Goal: Information Seeking & Learning: Check status

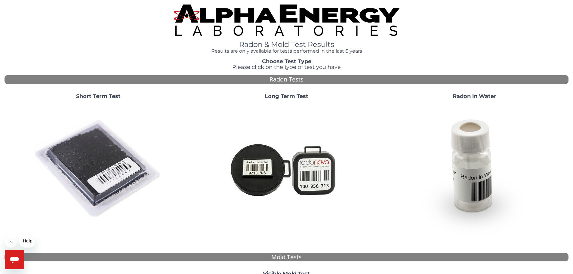
click at [89, 163] on img at bounding box center [98, 168] width 129 height 129
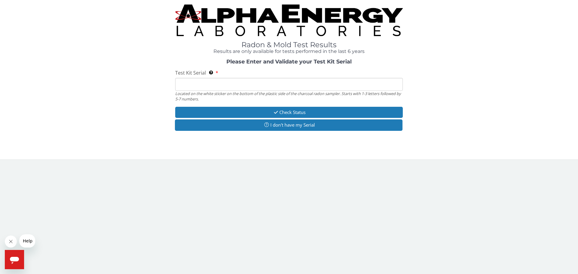
click at [196, 86] on input "Test Kit Serial Located on the white sticker on the bottom of the plastic side …" at bounding box center [288, 84] width 227 height 13
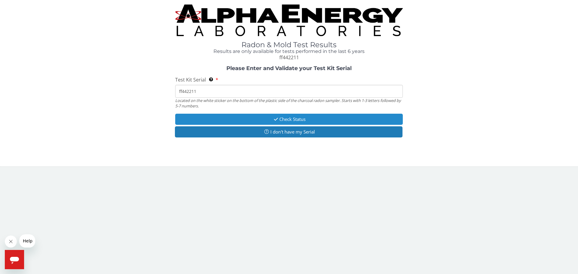
click at [290, 116] on button "Check Status" at bounding box center [288, 119] width 227 height 11
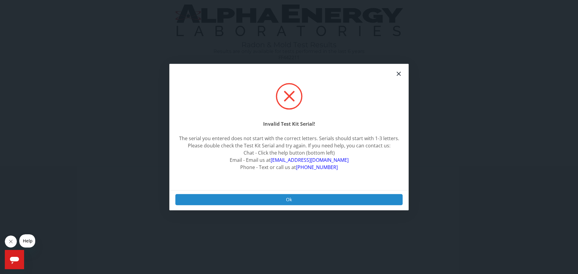
click at [294, 201] on button "Ok" at bounding box center [288, 199] width 227 height 11
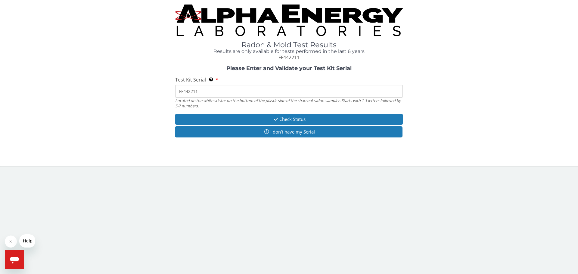
click at [183, 90] on input "FF442211" at bounding box center [288, 91] width 227 height 13
type input "FE442211"
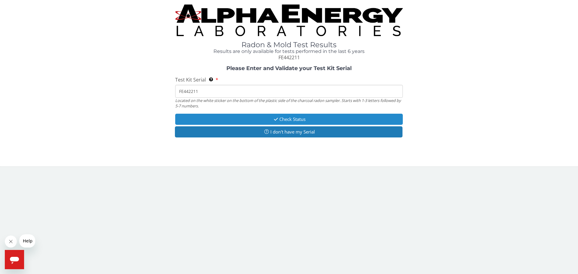
click at [299, 118] on button "Check Status" at bounding box center [288, 119] width 227 height 11
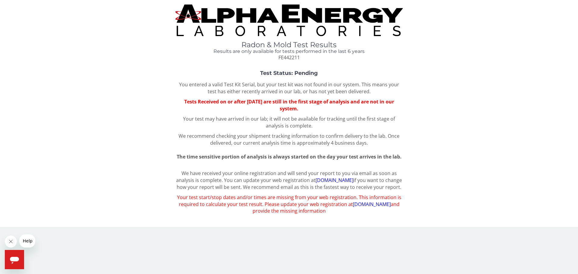
click at [341, 179] on link "[DOMAIN_NAME]" at bounding box center [334, 180] width 38 height 7
